Goal: Entertainment & Leisure: Browse casually

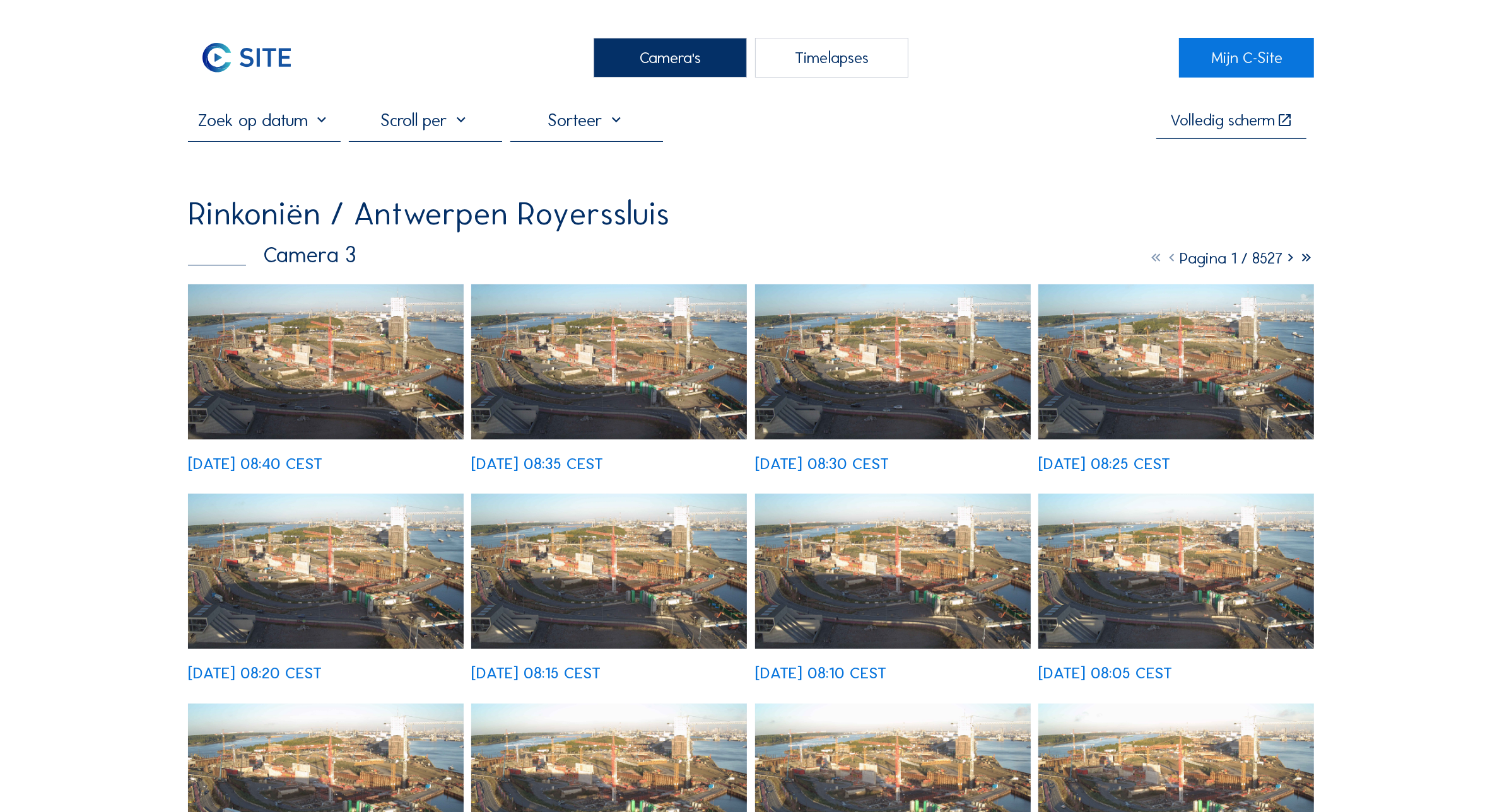
click at [672, 75] on div "Camera's" at bounding box center [670, 57] width 153 height 40
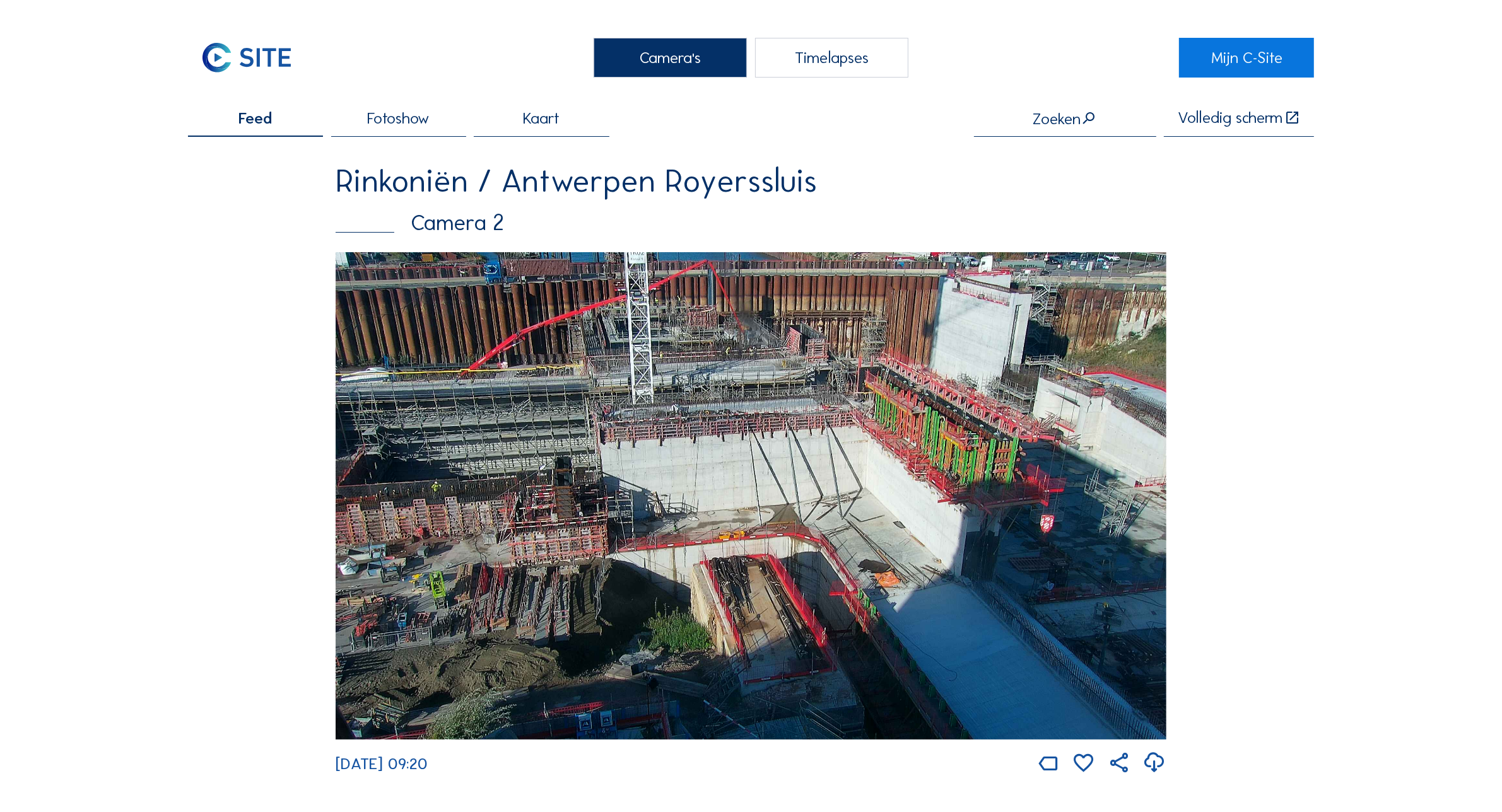
drag, startPoint x: 221, startPoint y: 300, endPoint x: 256, endPoint y: 263, distance: 50.9
click at [660, 63] on div "Camera's" at bounding box center [670, 57] width 153 height 40
click at [664, 71] on div "Camera's" at bounding box center [670, 57] width 153 height 40
click at [650, 61] on div "Camera's" at bounding box center [670, 57] width 153 height 40
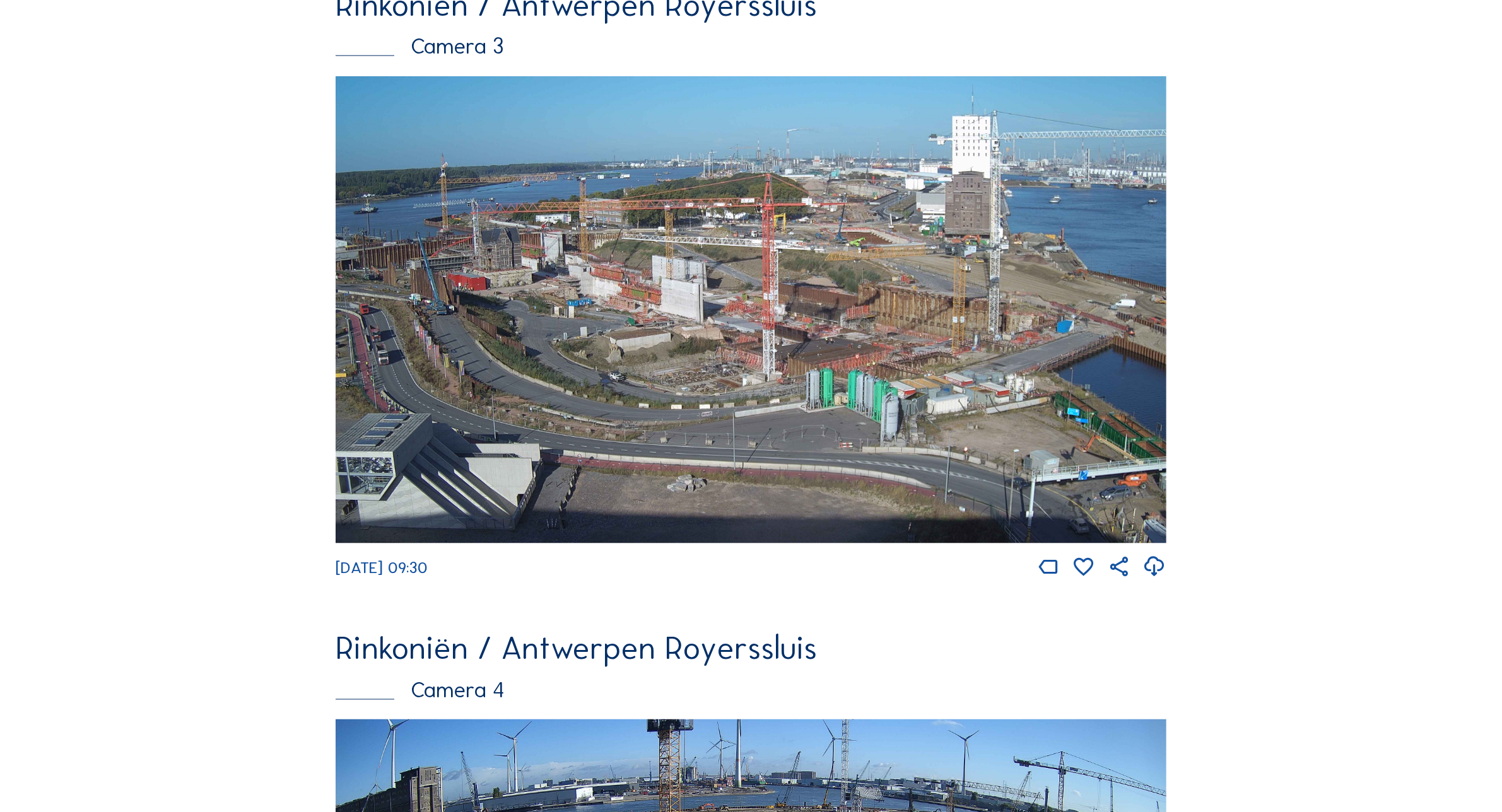
scroll to position [2621, 0]
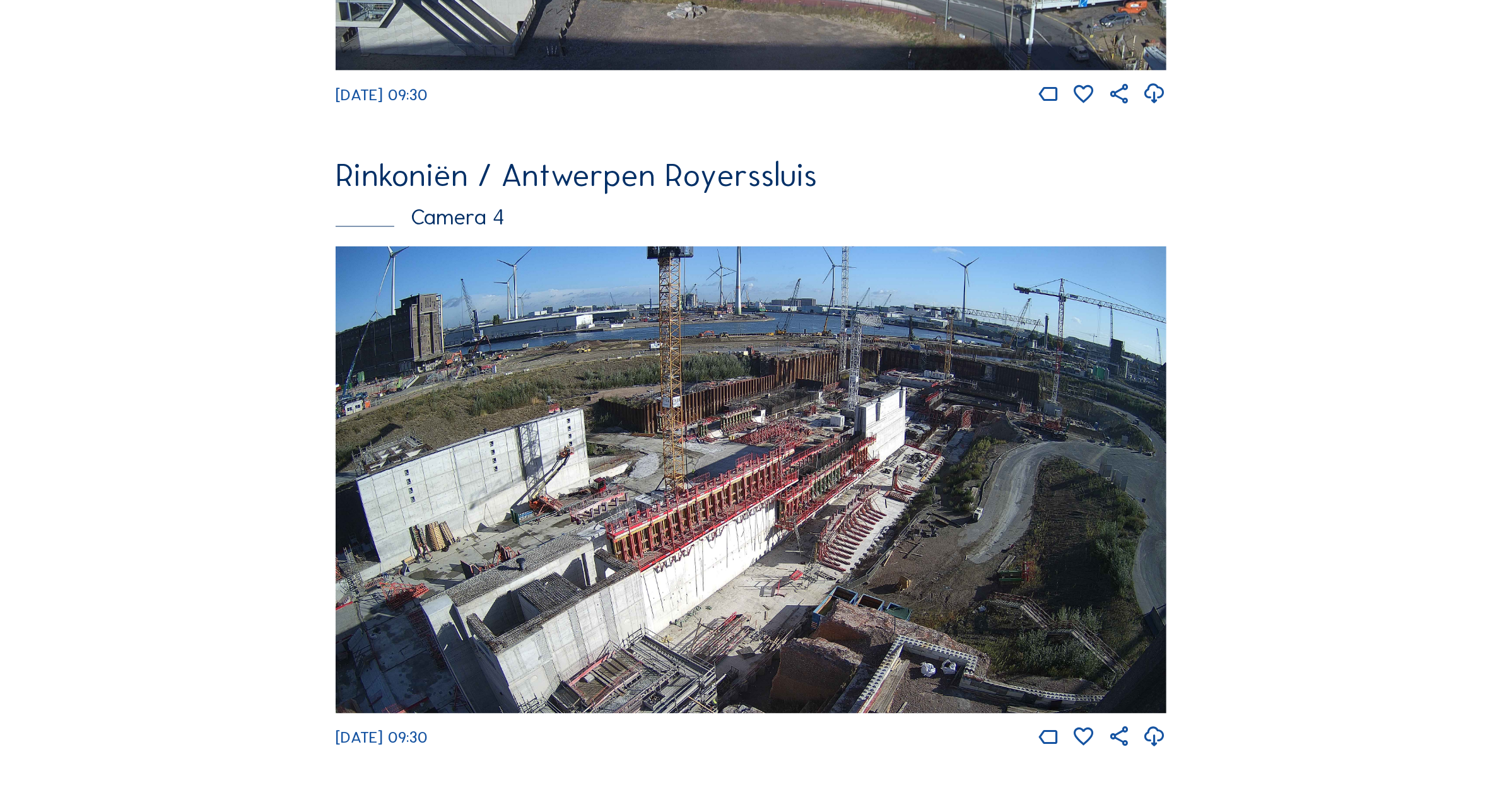
click at [984, 427] on img at bounding box center [750, 480] width 831 height 467
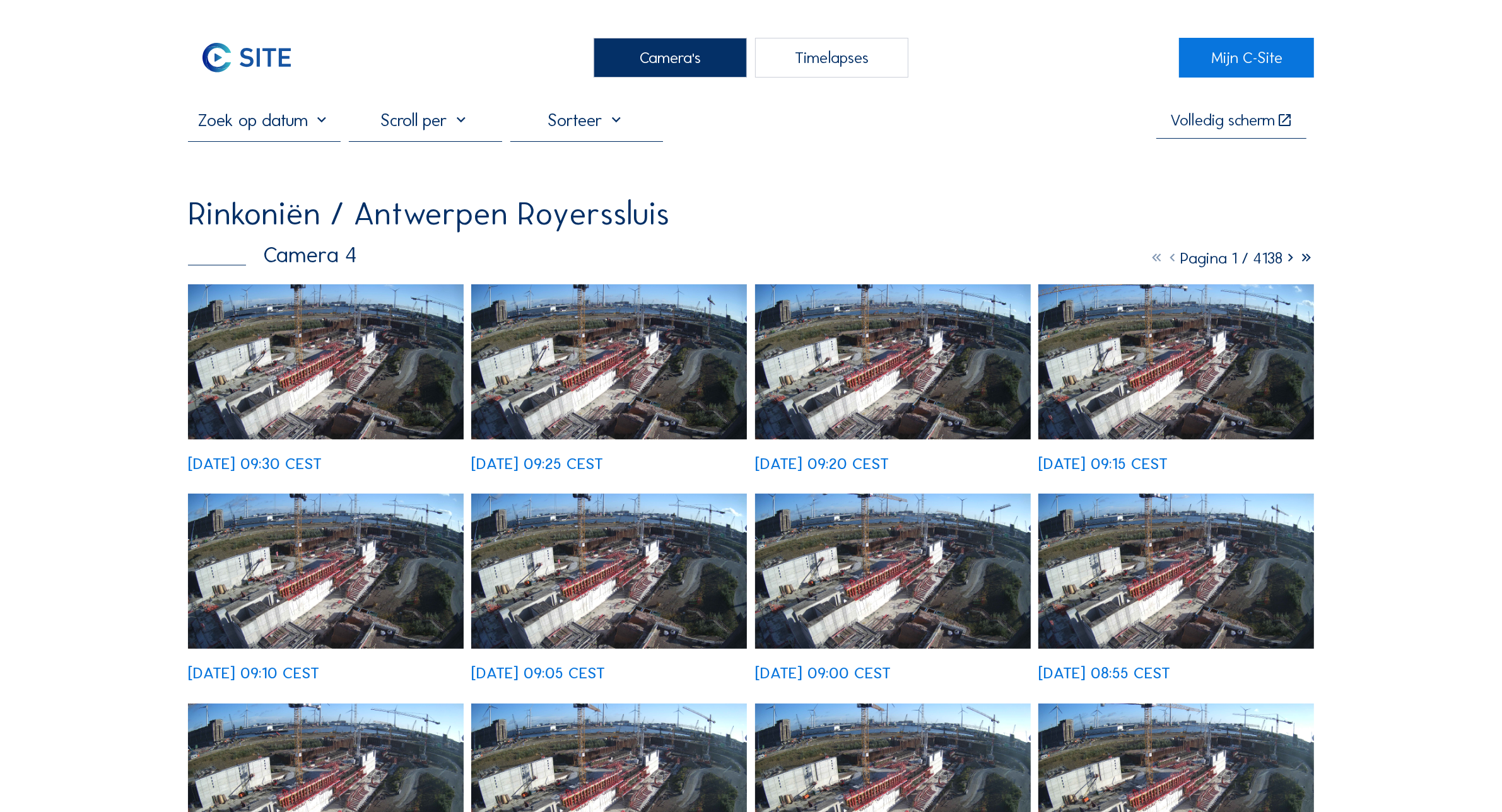
click at [309, 342] on img at bounding box center [326, 362] width 276 height 155
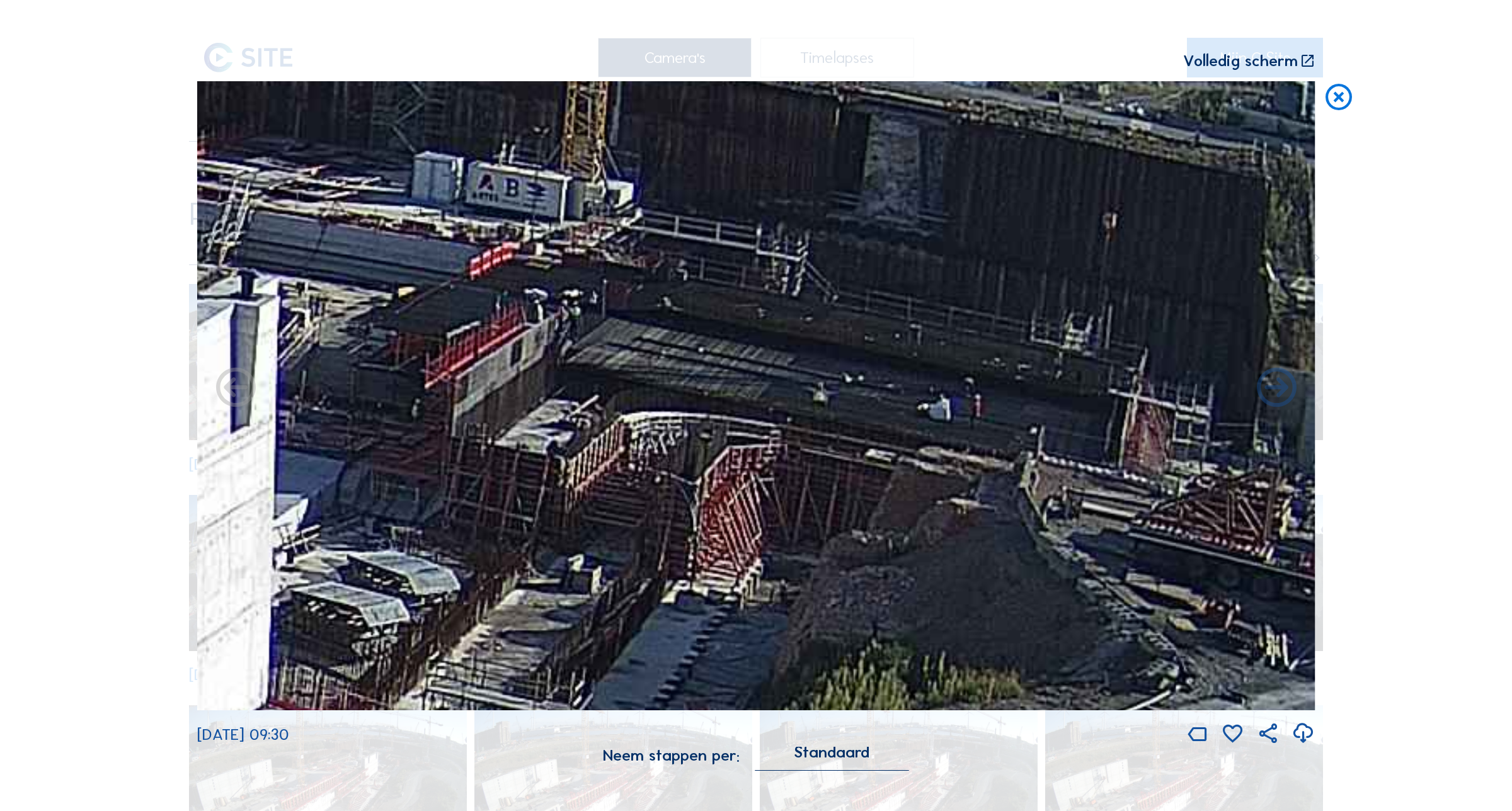
drag, startPoint x: 836, startPoint y: 305, endPoint x: 786, endPoint y: 450, distance: 153.4
click at [786, 450] on img at bounding box center [756, 395] width 1118 height 628
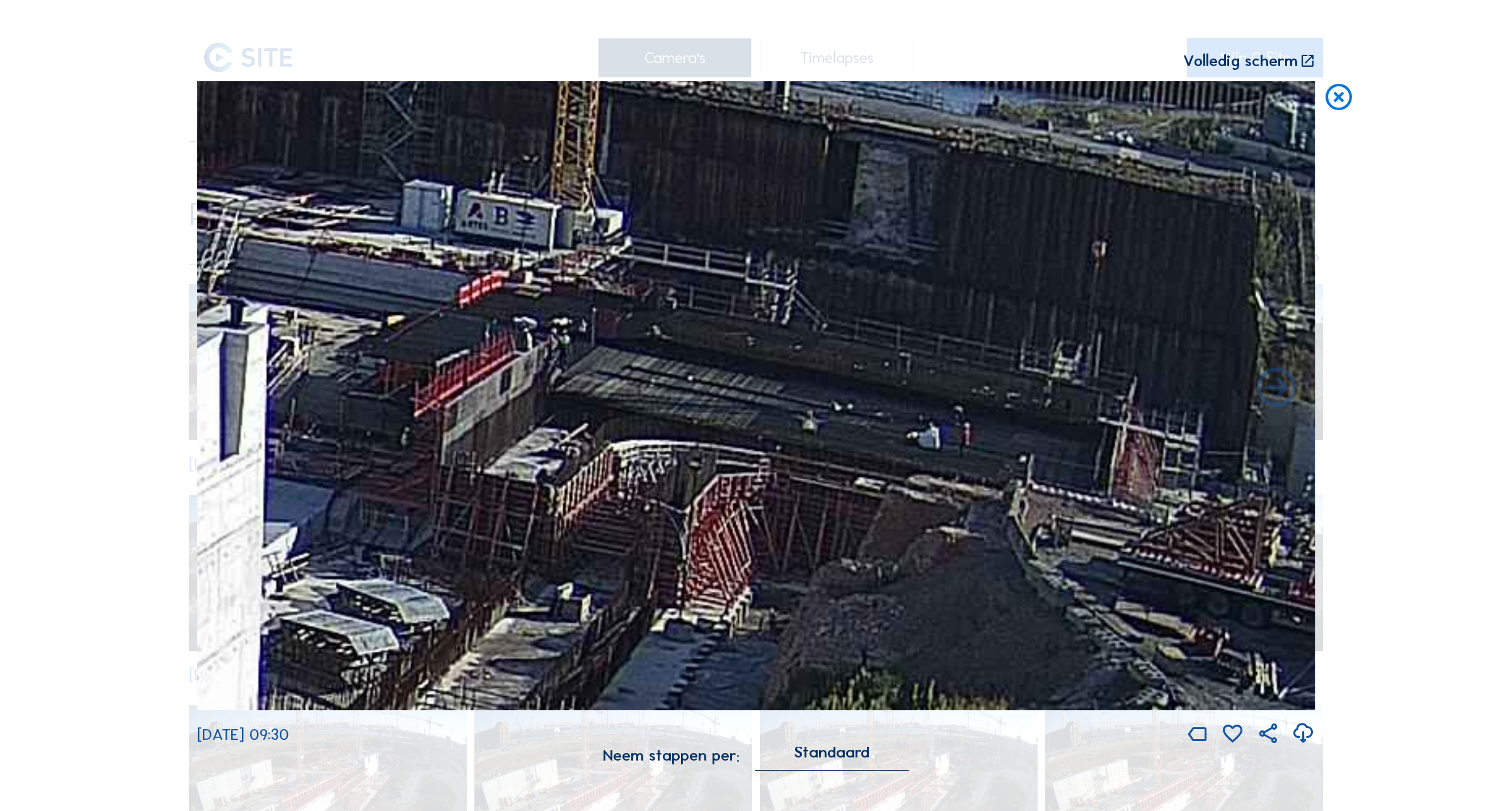
click at [1342, 95] on icon at bounding box center [1338, 97] width 31 height 33
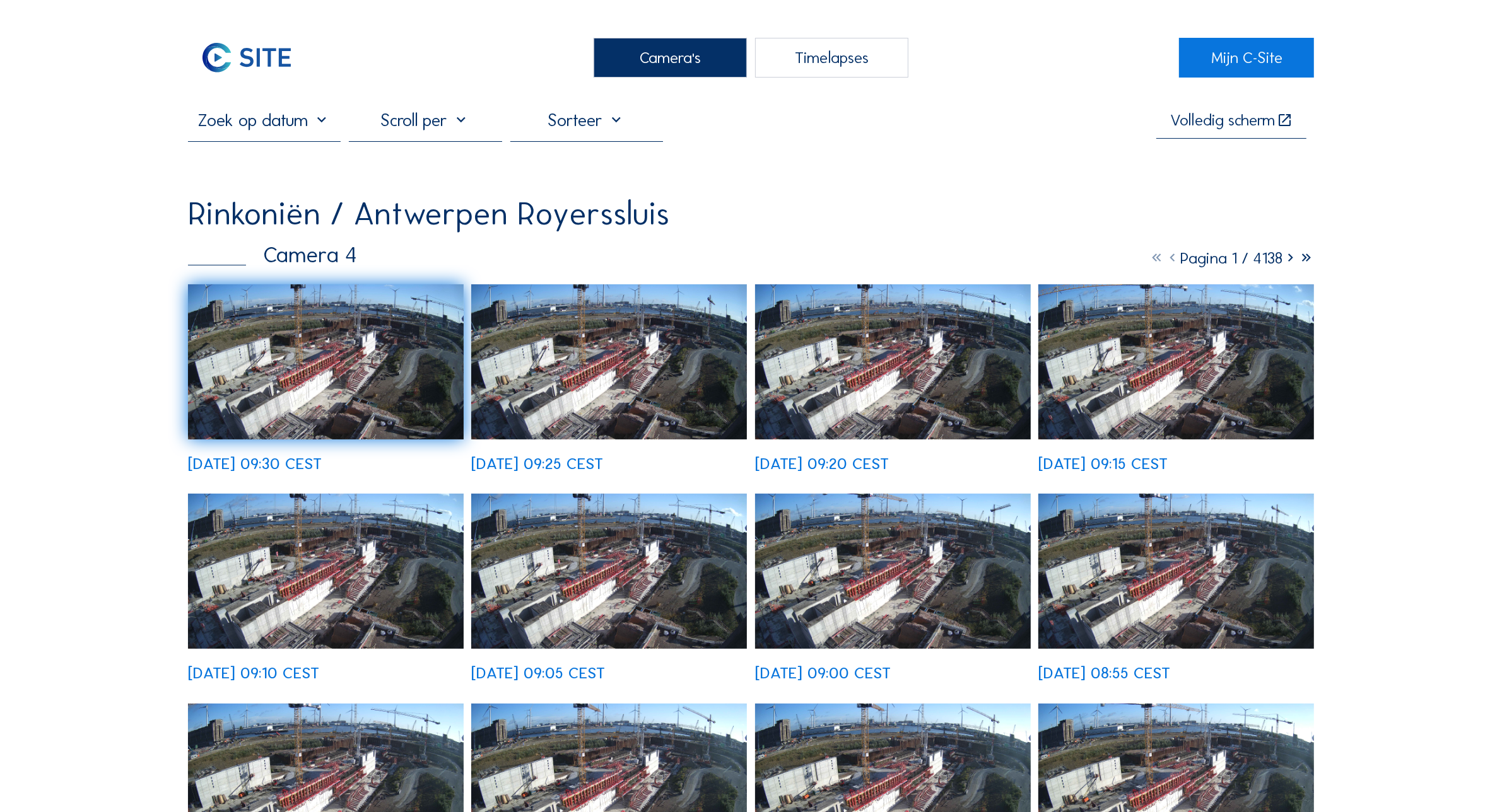
click at [625, 64] on div "Camera's" at bounding box center [670, 57] width 153 height 40
